Goal: Find specific page/section: Find specific page/section

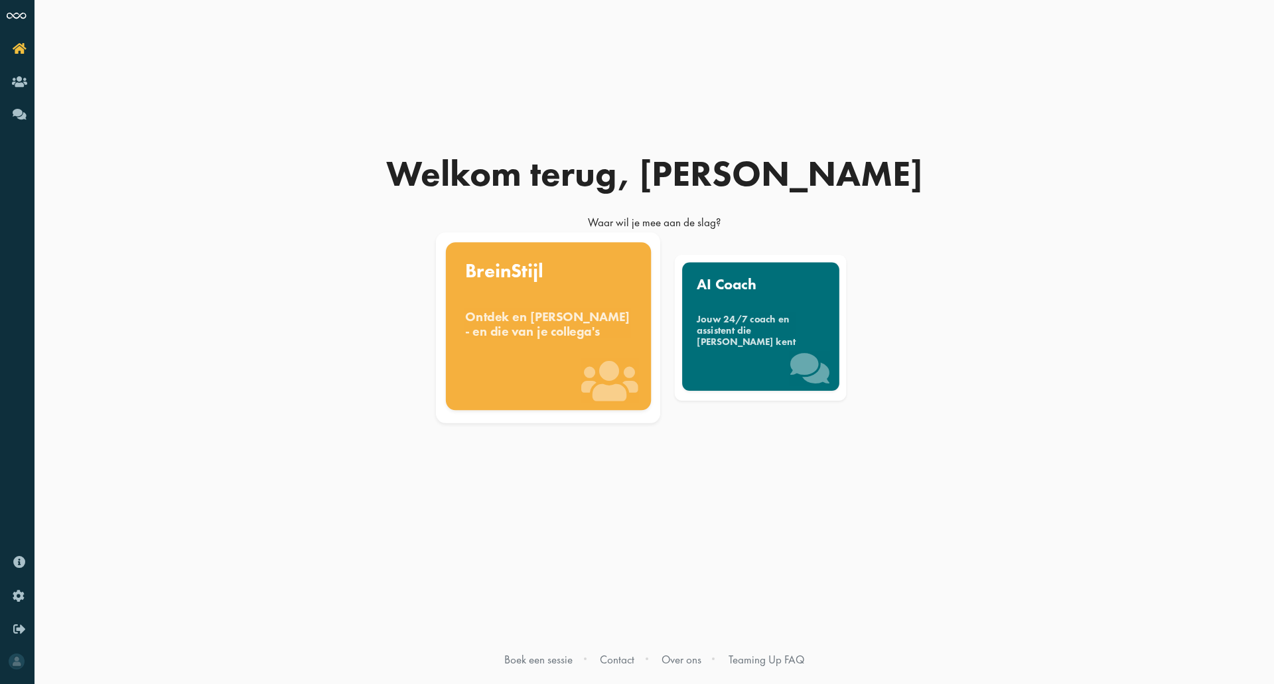
click at [533, 291] on div "BreinStijl Ontdek en benut jouw denkstijl - en die van je collega's" at bounding box center [547, 326] width 205 height 168
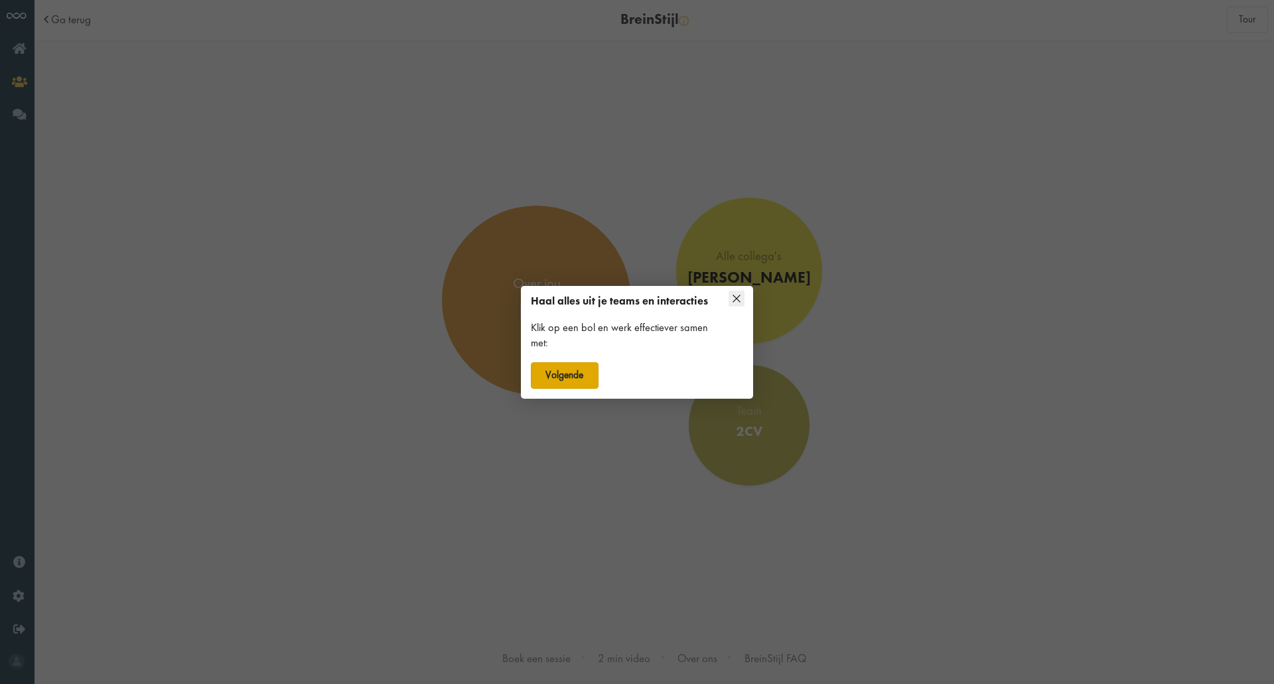
click at [562, 373] on button "Volgende" at bounding box center [565, 375] width 68 height 27
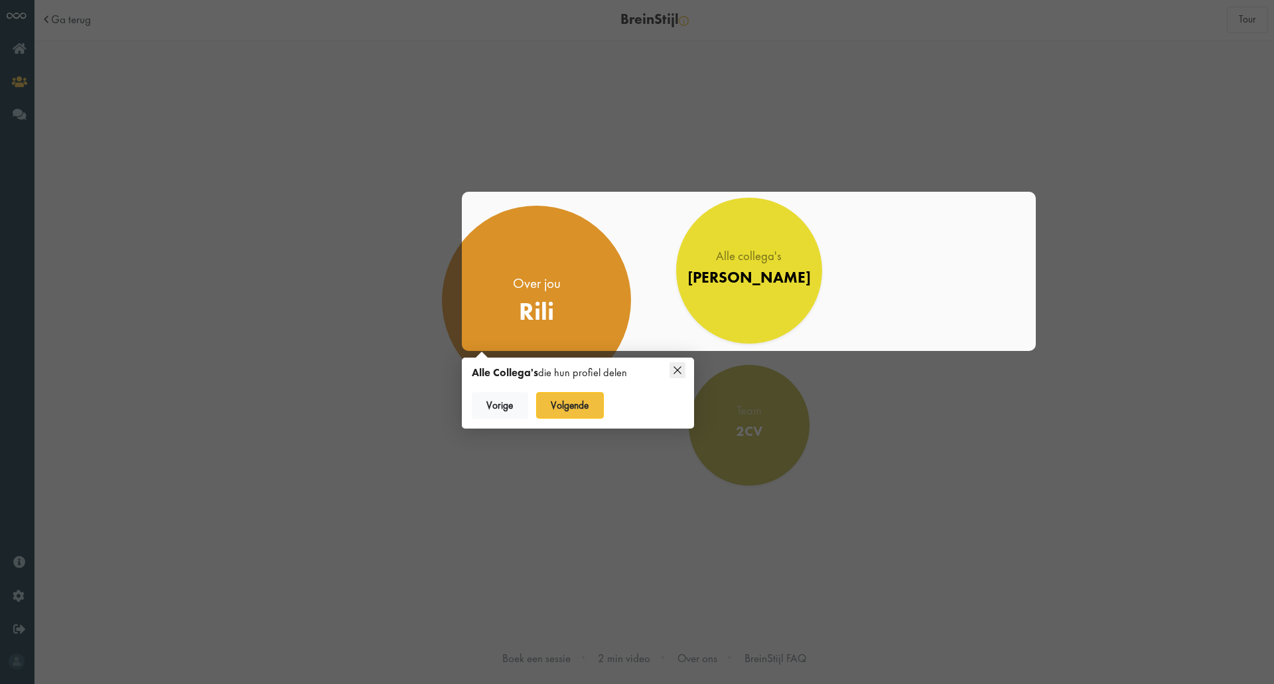
click at [568, 301] on div "Alle collega's Jonge Honden" at bounding box center [748, 271] width 567 height 153
click at [578, 411] on button "Volgende" at bounding box center [570, 405] width 68 height 27
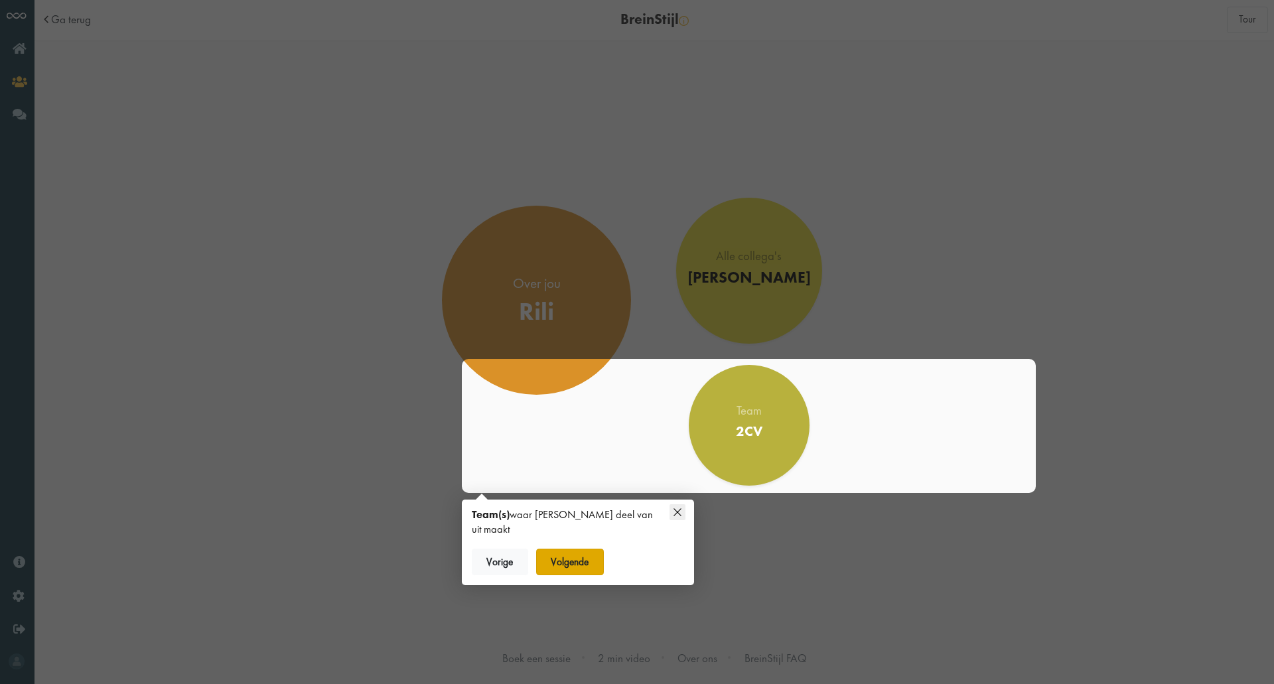
click at [592, 549] on button "Volgende" at bounding box center [570, 562] width 68 height 27
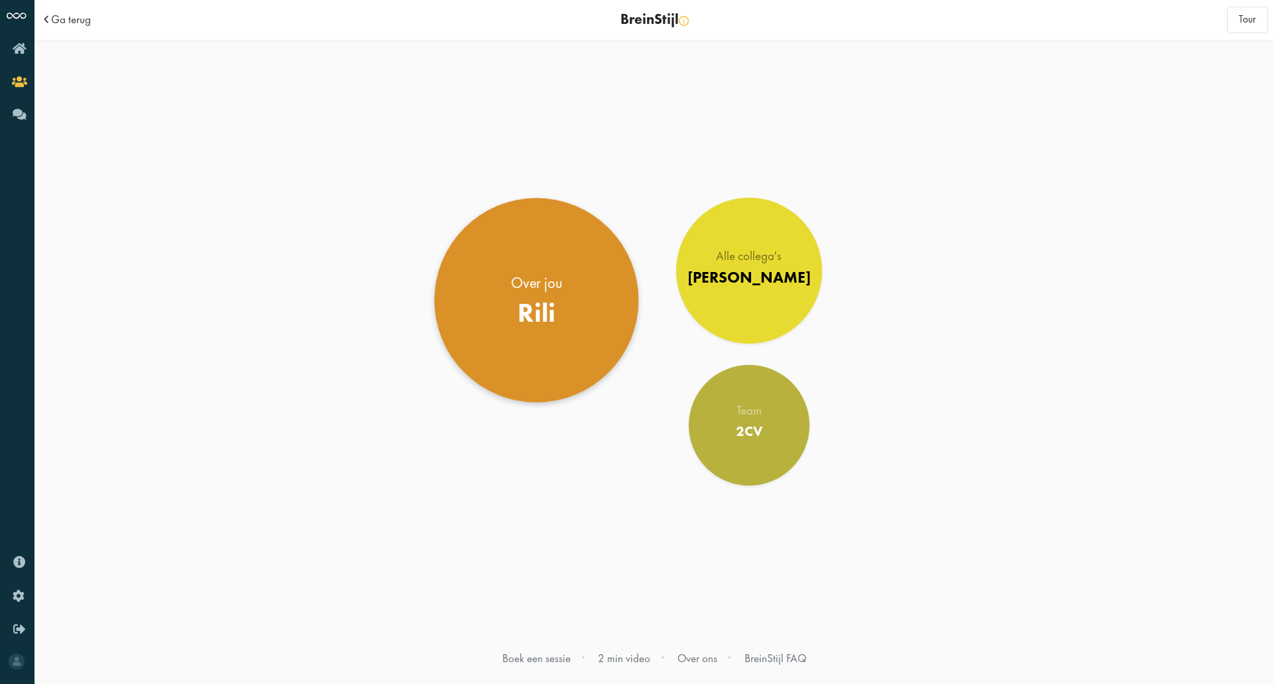
click at [507, 282] on link "Over jou Rili" at bounding box center [537, 300] width 204 height 204
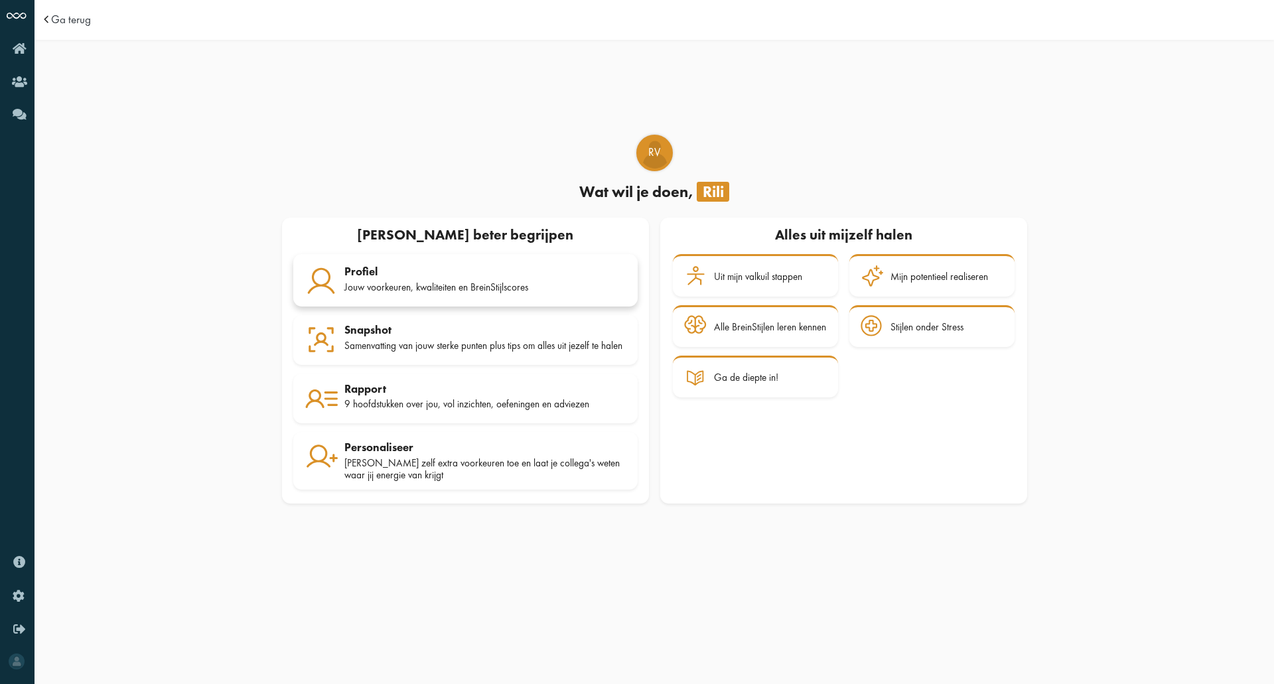
click at [464, 297] on link "Profiel Jouw voorkeuren, kwaliteiten en BreinStijlscores" at bounding box center [465, 280] width 344 height 52
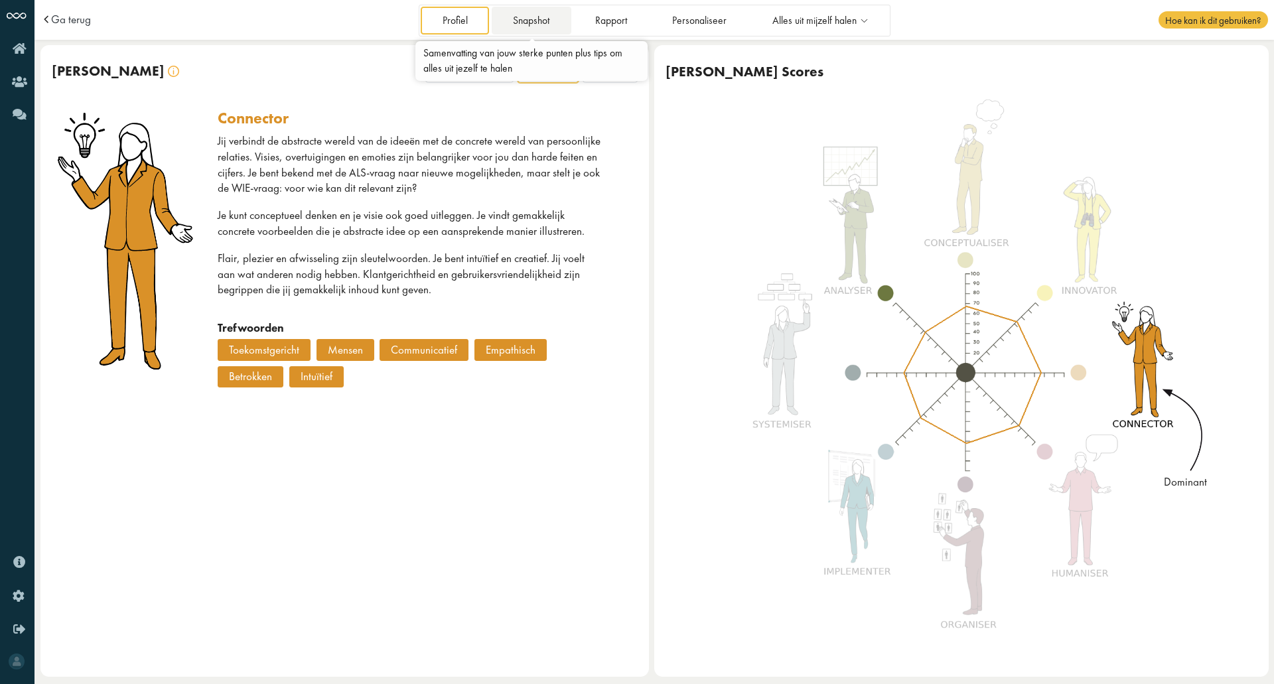
click at [541, 21] on link "Snapshot" at bounding box center [532, 20] width 80 height 27
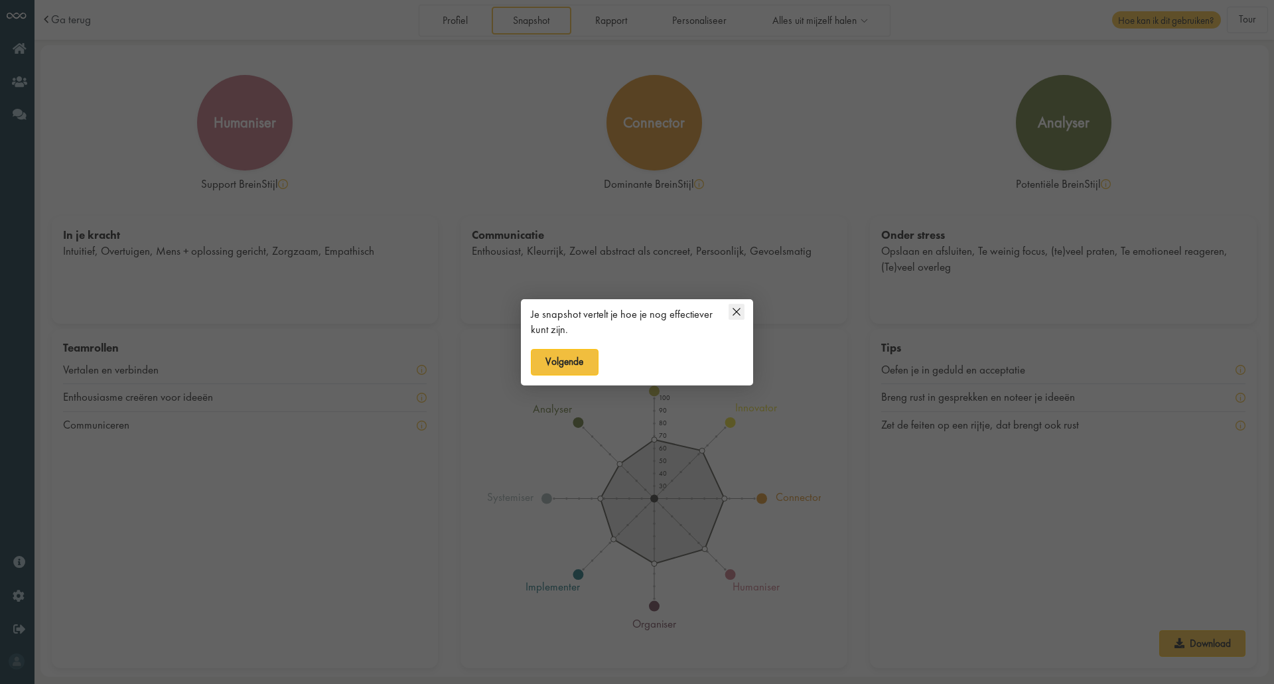
click at [733, 308] on icon at bounding box center [736, 312] width 16 height 16
